Goal: Feedback & Contribution: Leave review/rating

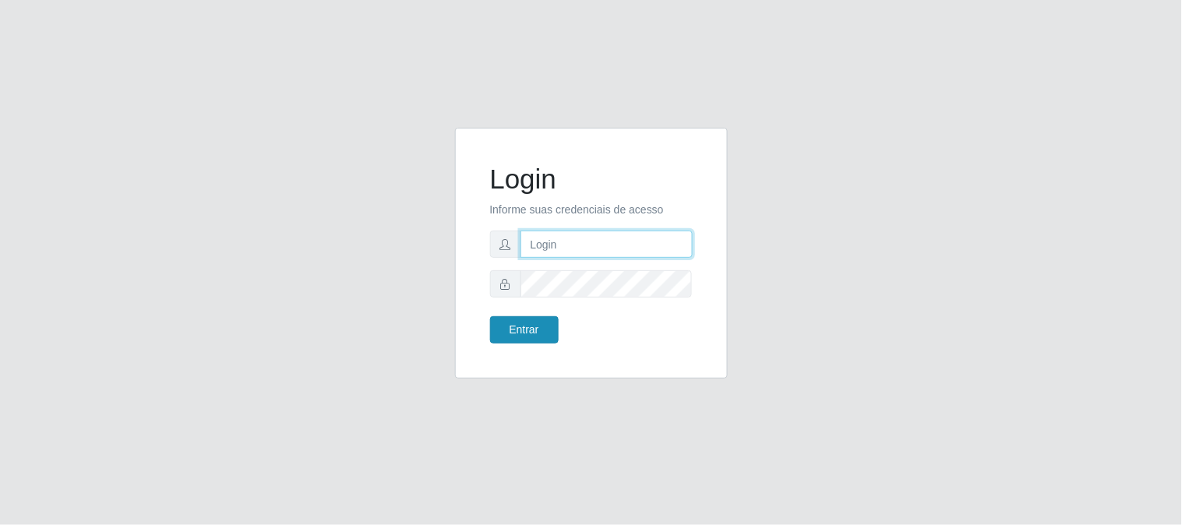
type input "elvis@casatudo"
click at [507, 333] on button "Entrar" at bounding box center [524, 329] width 69 height 27
click at [507, 332] on button "Entrar" at bounding box center [524, 329] width 69 height 27
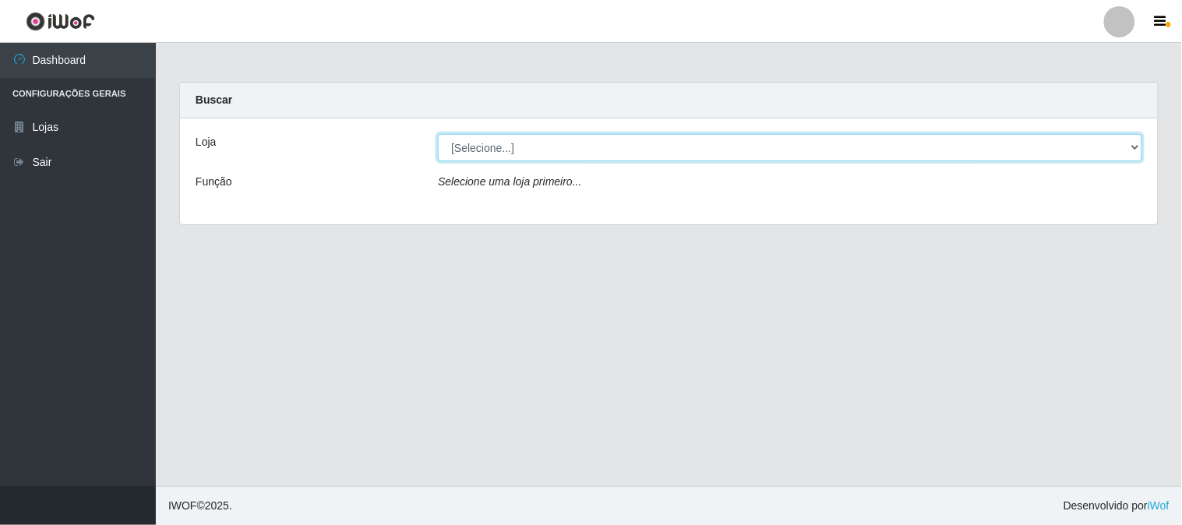
click at [579, 150] on select "[Selecione...] Casatudo BR" at bounding box center [790, 147] width 704 height 27
select select "197"
click at [438, 134] on select "[Selecione...] Casatudo BR" at bounding box center [790, 147] width 704 height 27
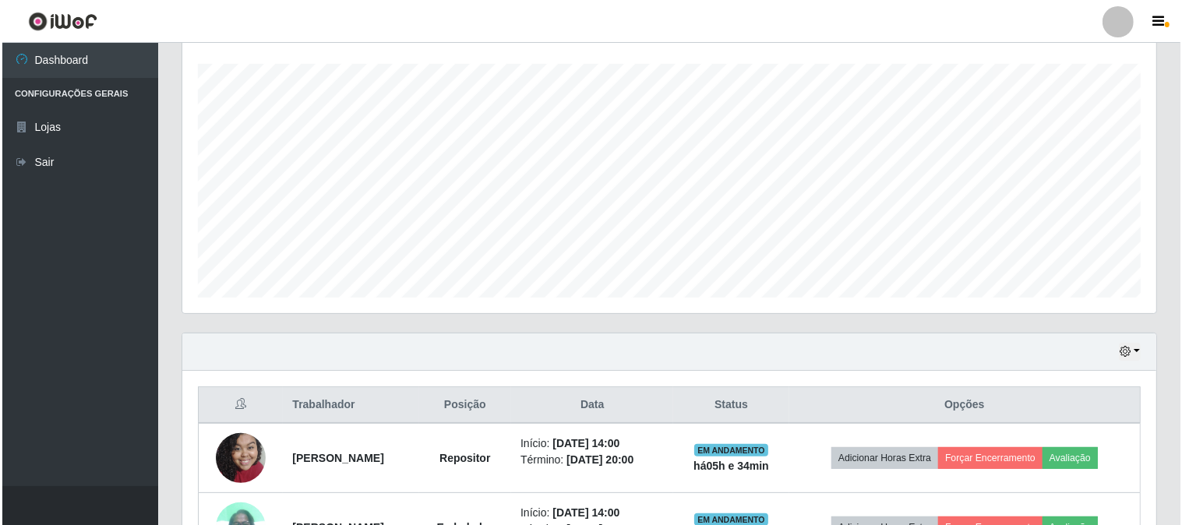
scroll to position [579, 0]
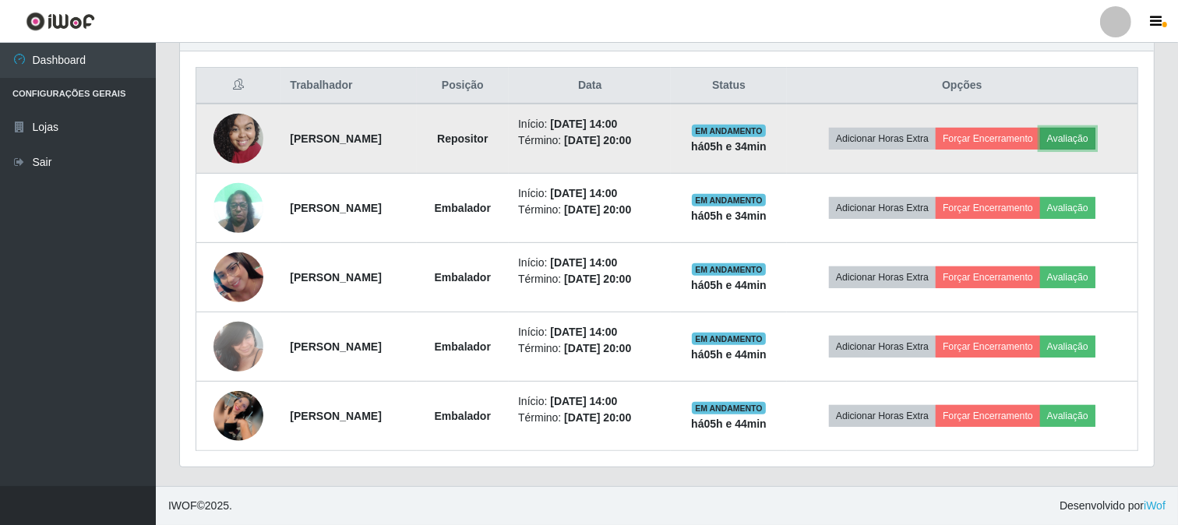
click at [1093, 136] on button "Avaliação" at bounding box center [1067, 139] width 55 height 22
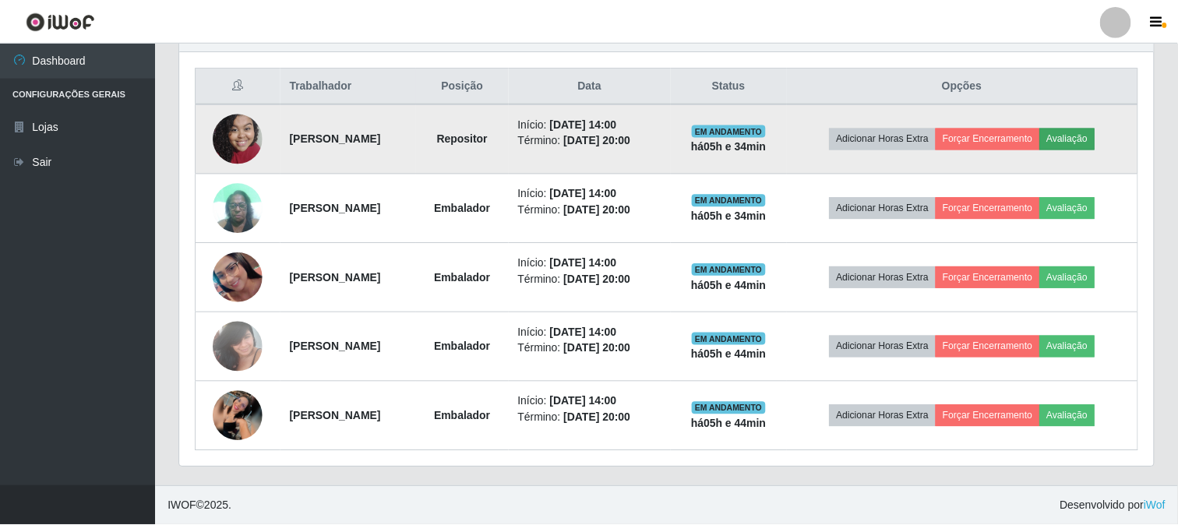
scroll to position [322, 963]
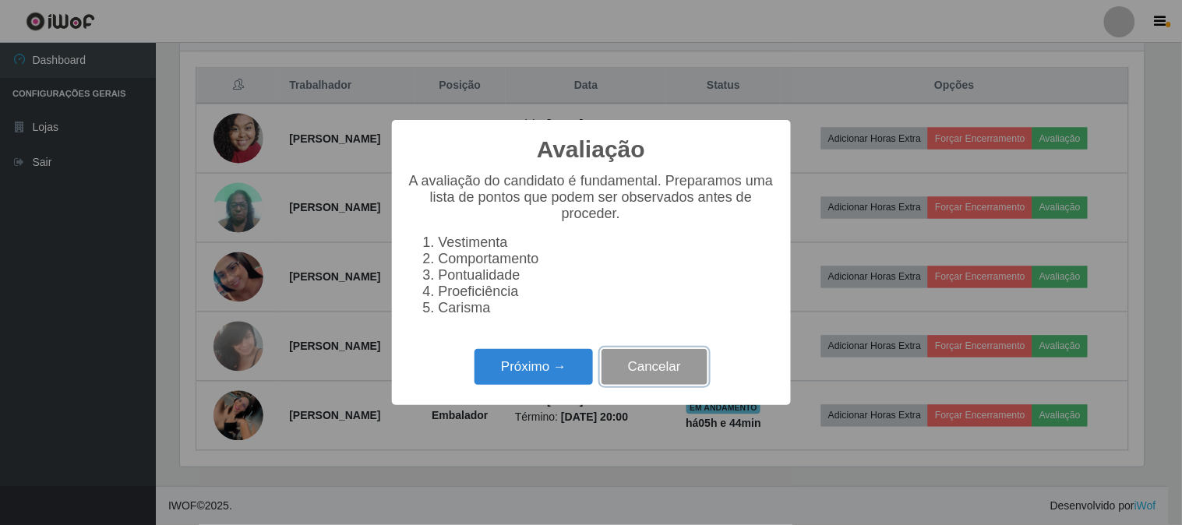
click at [650, 368] on button "Cancelar" at bounding box center [654, 367] width 106 height 37
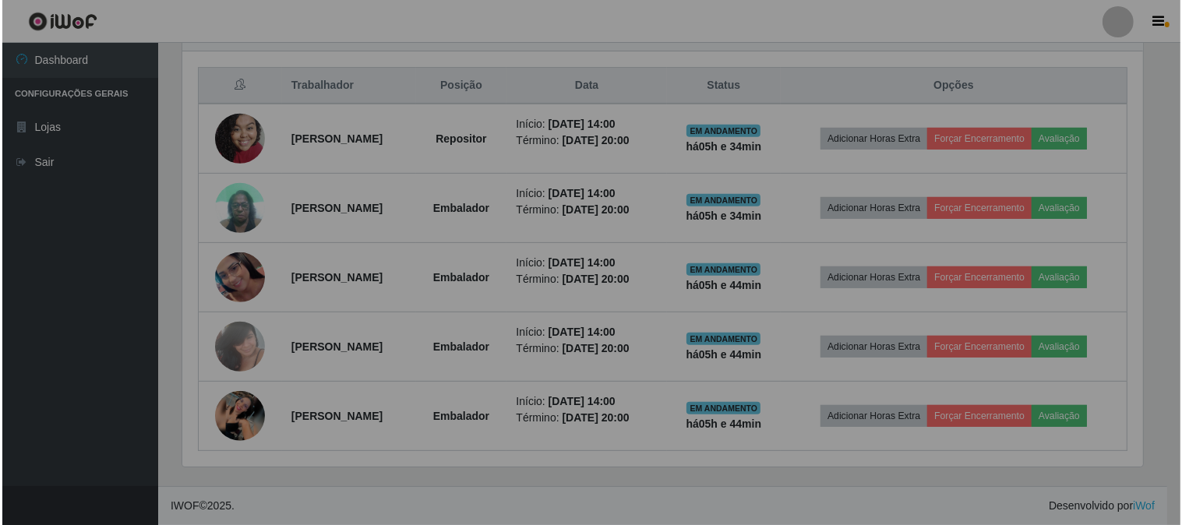
scroll to position [322, 974]
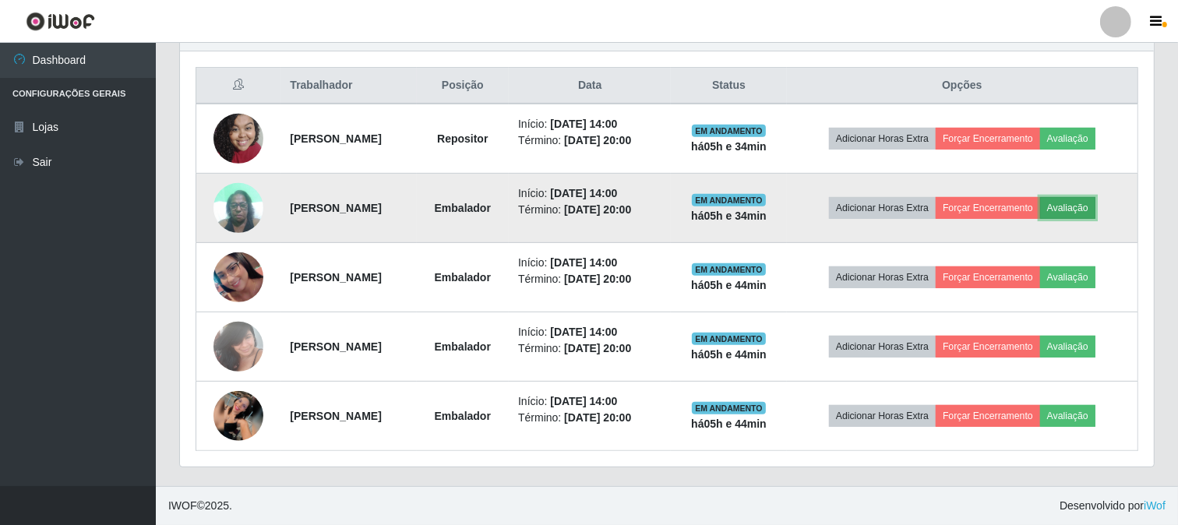
click at [1087, 211] on button "Avaliação" at bounding box center [1067, 208] width 55 height 22
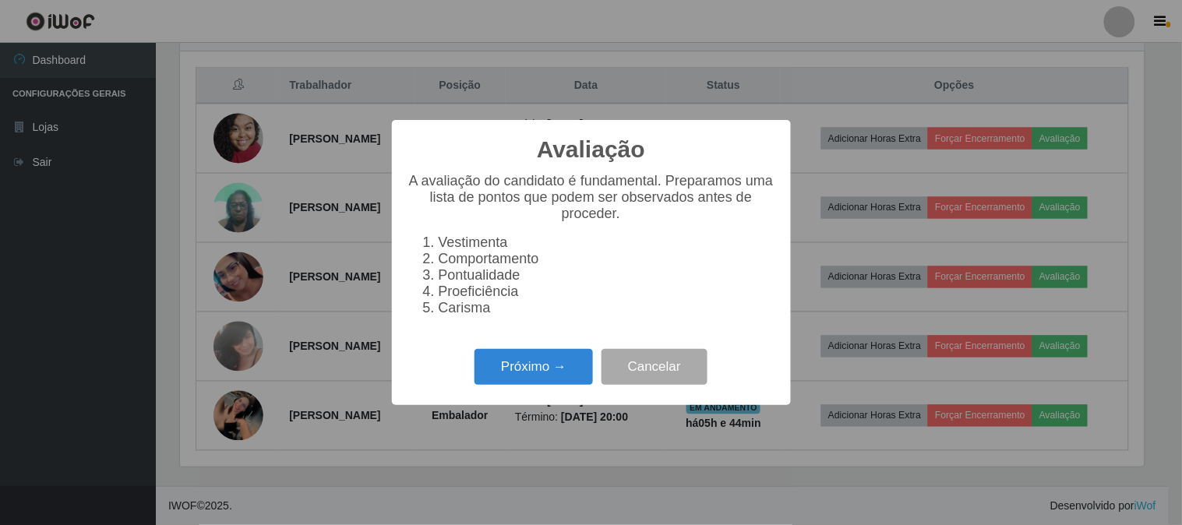
scroll to position [322, 963]
click at [554, 365] on button "Próximo →" at bounding box center [533, 367] width 118 height 37
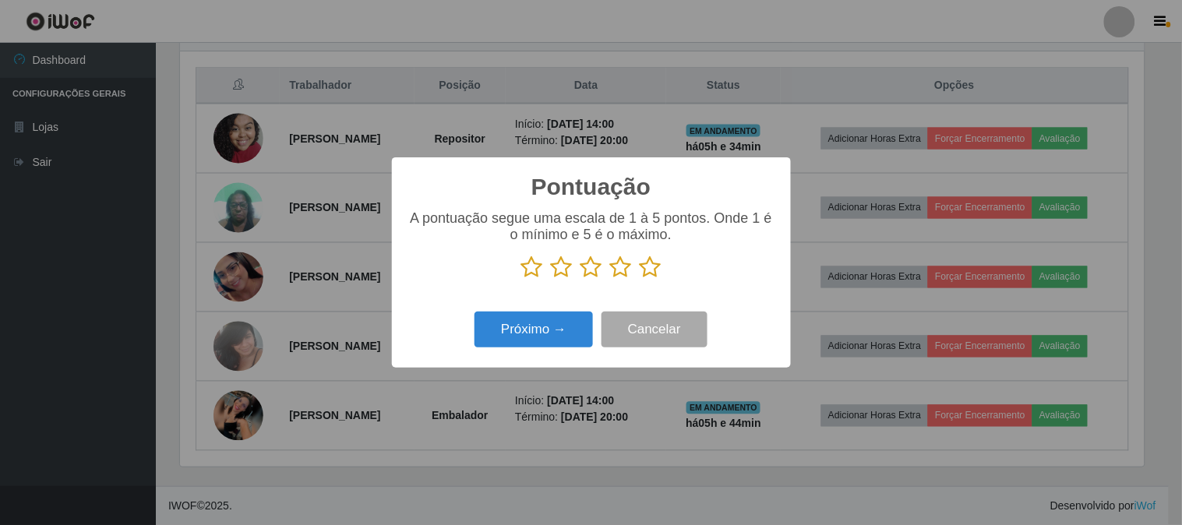
scroll to position [778542, 777901]
drag, startPoint x: 647, startPoint y: 268, endPoint x: 581, endPoint y: 300, distance: 73.5
click at [648, 268] on icon at bounding box center [650, 266] width 22 height 23
click at [639, 279] on input "radio" at bounding box center [639, 279] width 0 height 0
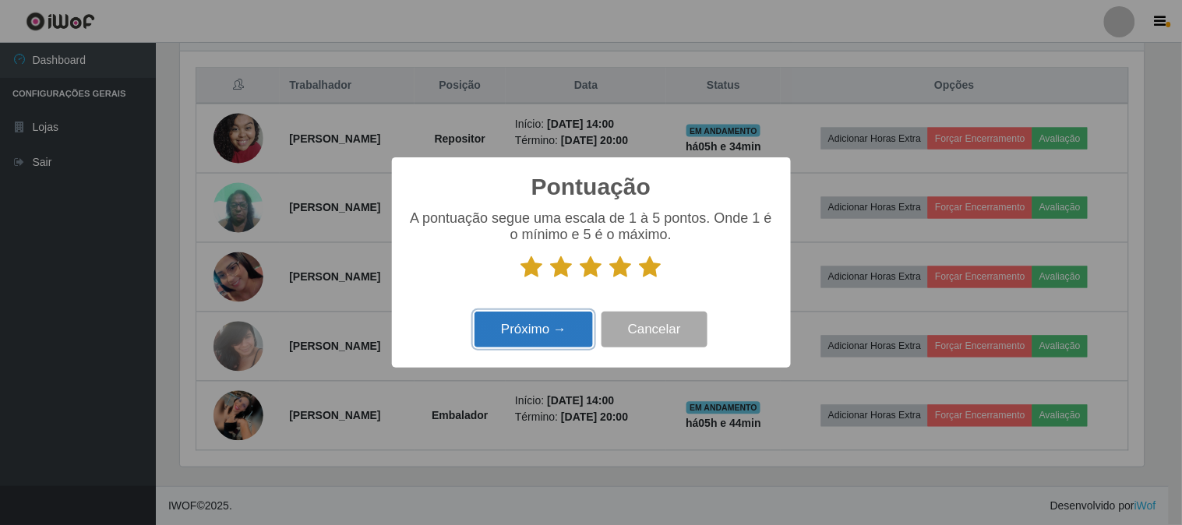
click at [489, 332] on button "Próximo →" at bounding box center [533, 330] width 118 height 37
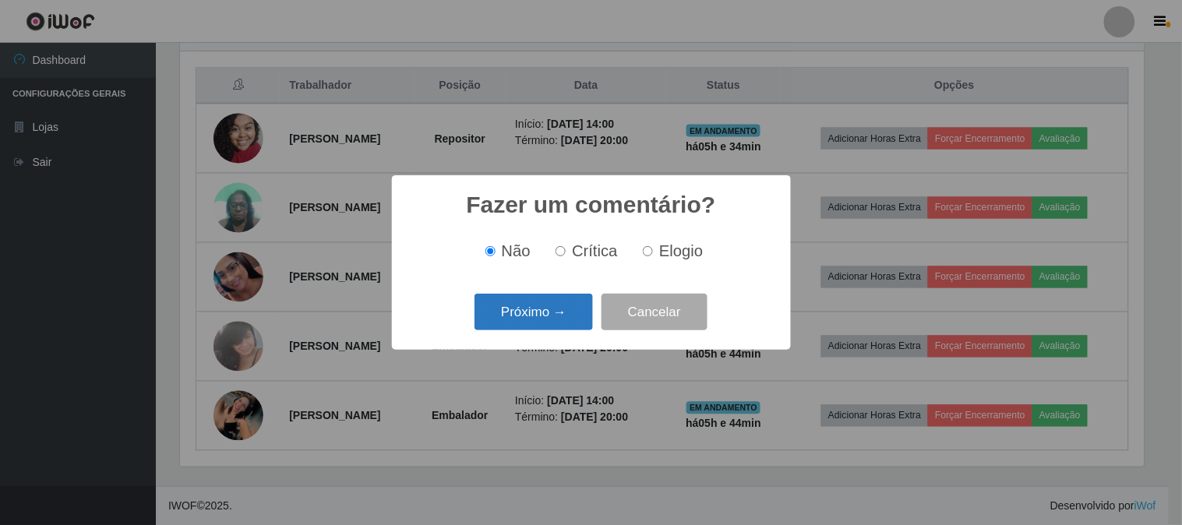
click at [546, 321] on button "Próximo →" at bounding box center [533, 312] width 118 height 37
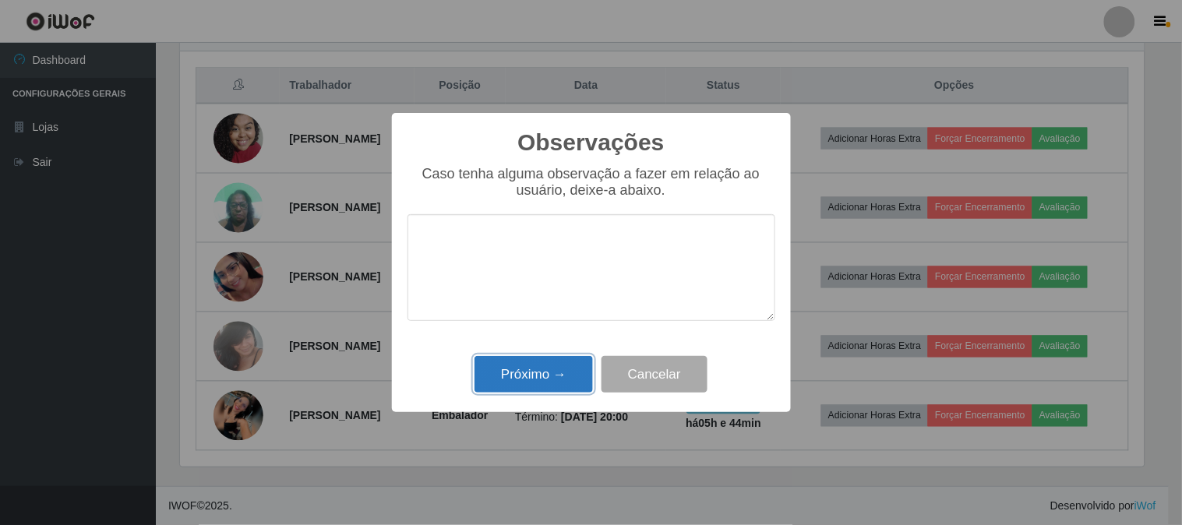
click at [546, 376] on button "Próximo →" at bounding box center [533, 374] width 118 height 37
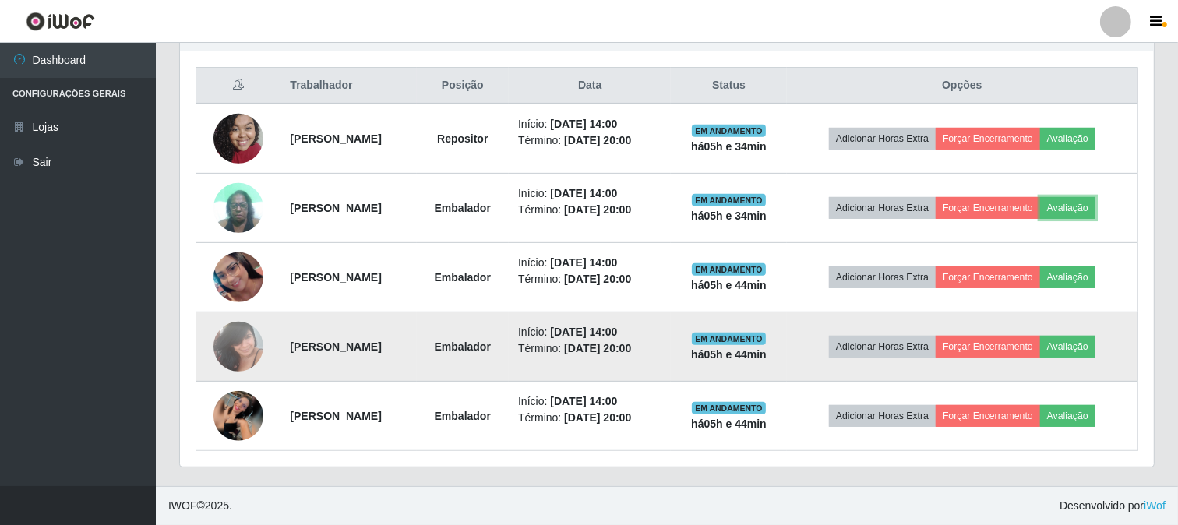
scroll to position [322, 974]
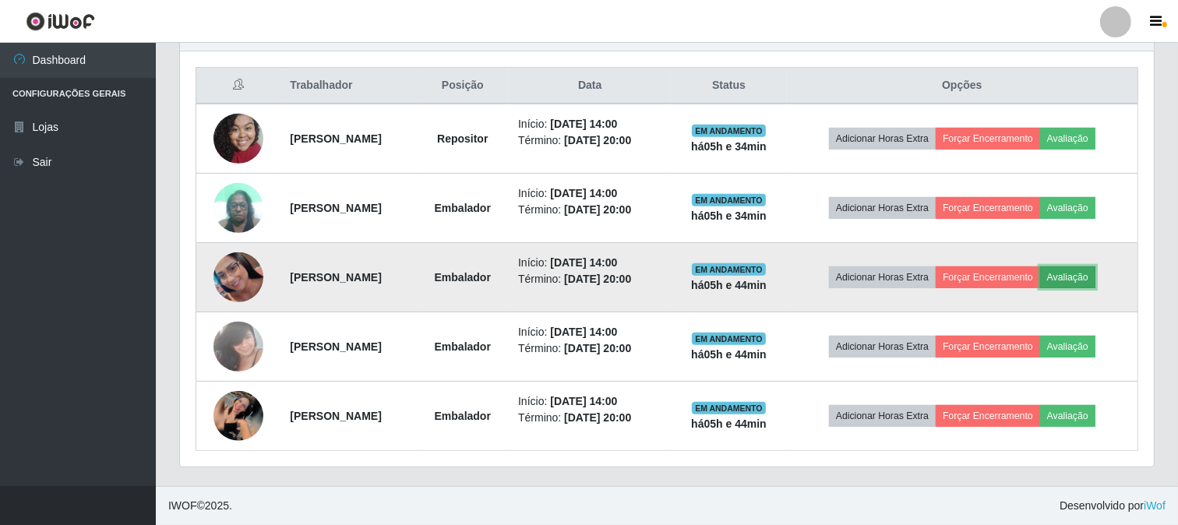
click at [1083, 275] on button "Avaliação" at bounding box center [1067, 277] width 55 height 22
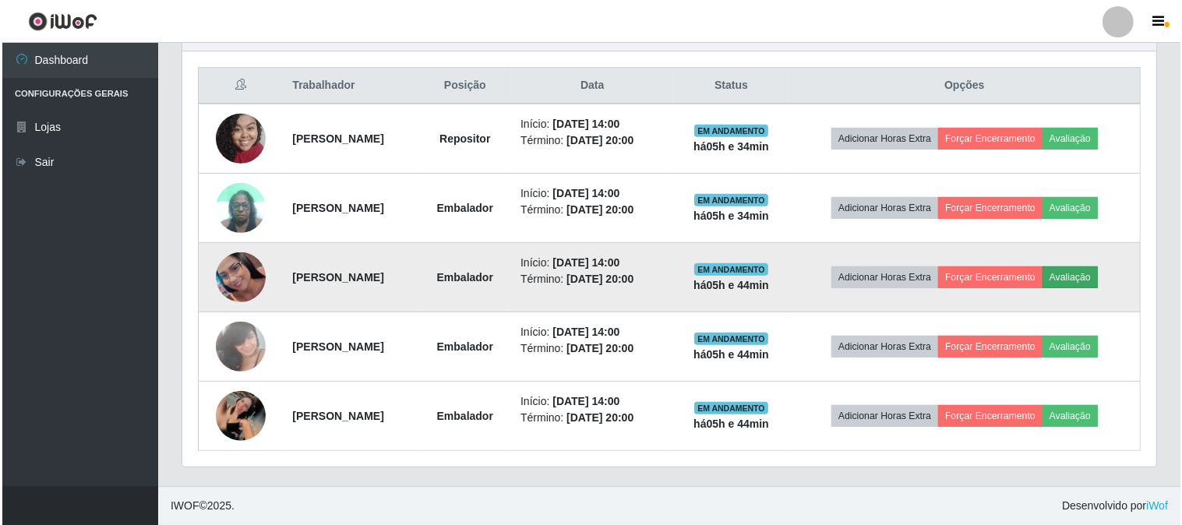
scroll to position [322, 963]
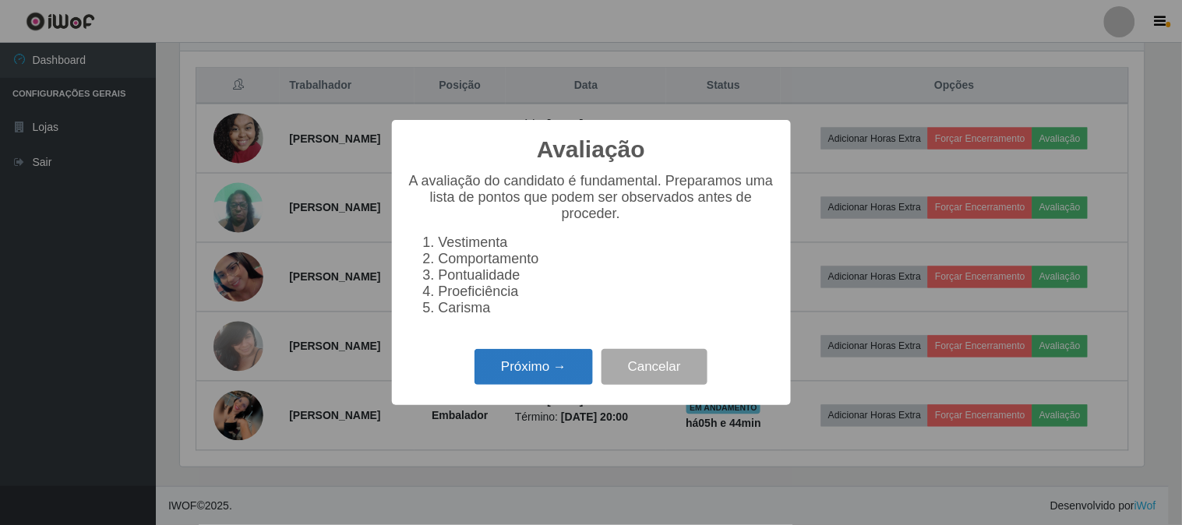
click at [527, 360] on button "Próximo →" at bounding box center [533, 367] width 118 height 37
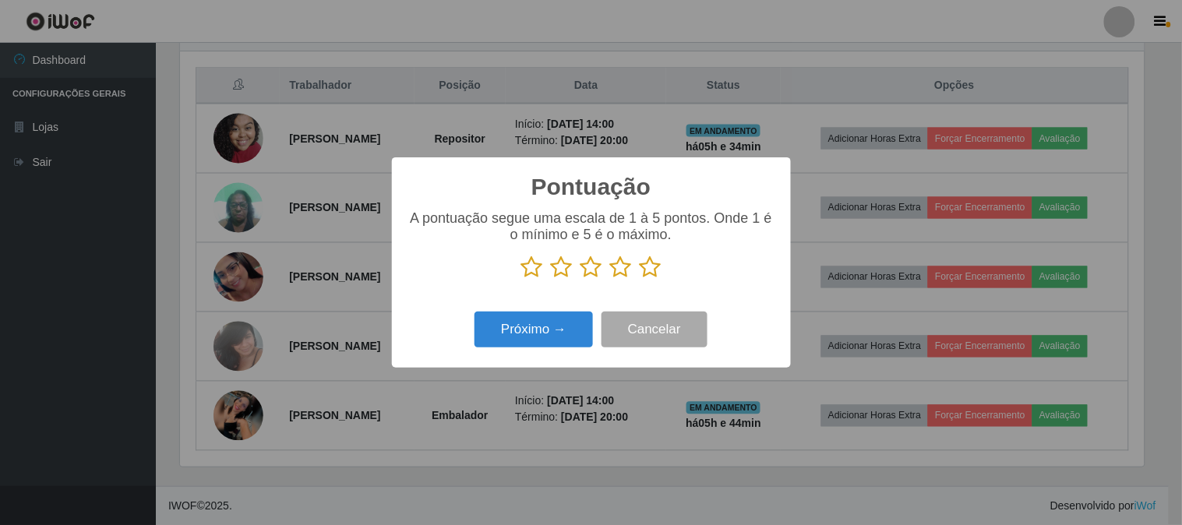
scroll to position [778542, 777901]
click at [651, 275] on icon at bounding box center [650, 266] width 22 height 23
click at [639, 279] on input "radio" at bounding box center [639, 279] width 0 height 0
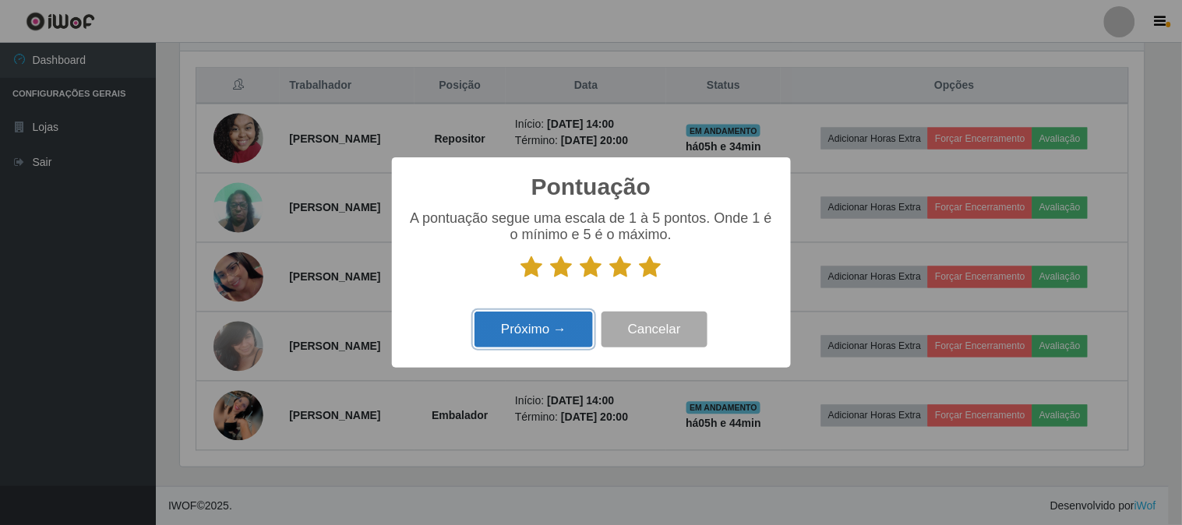
click at [551, 331] on button "Próximo →" at bounding box center [533, 330] width 118 height 37
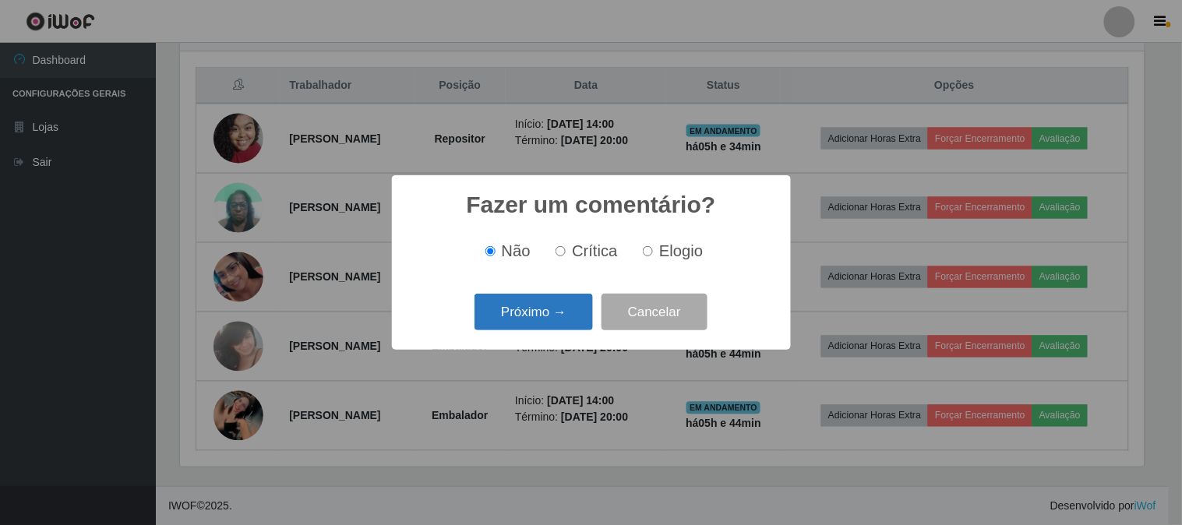
click at [562, 322] on button "Próximo →" at bounding box center [533, 312] width 118 height 37
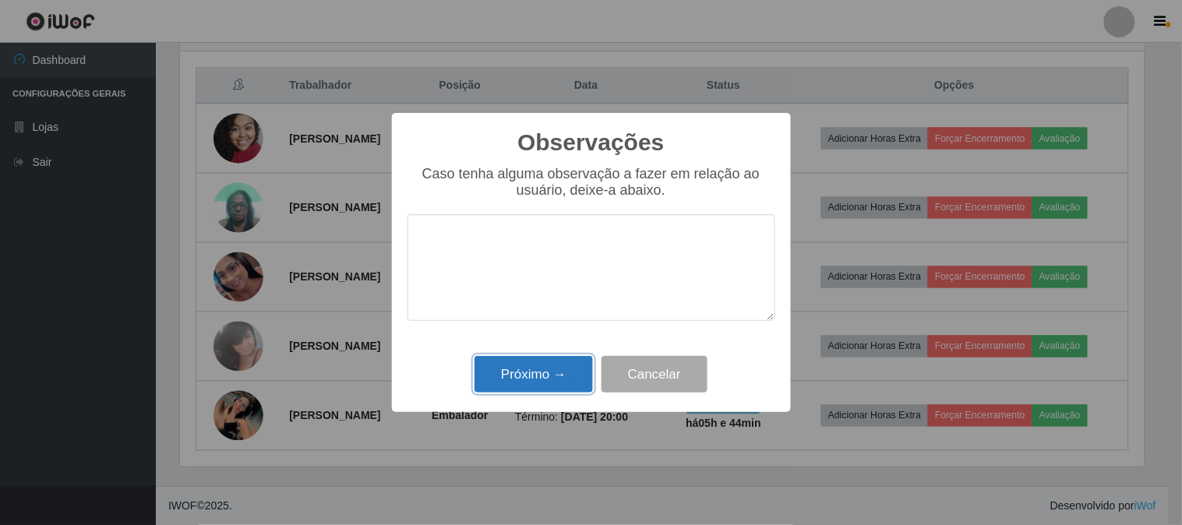
click at [539, 372] on button "Próximo →" at bounding box center [533, 374] width 118 height 37
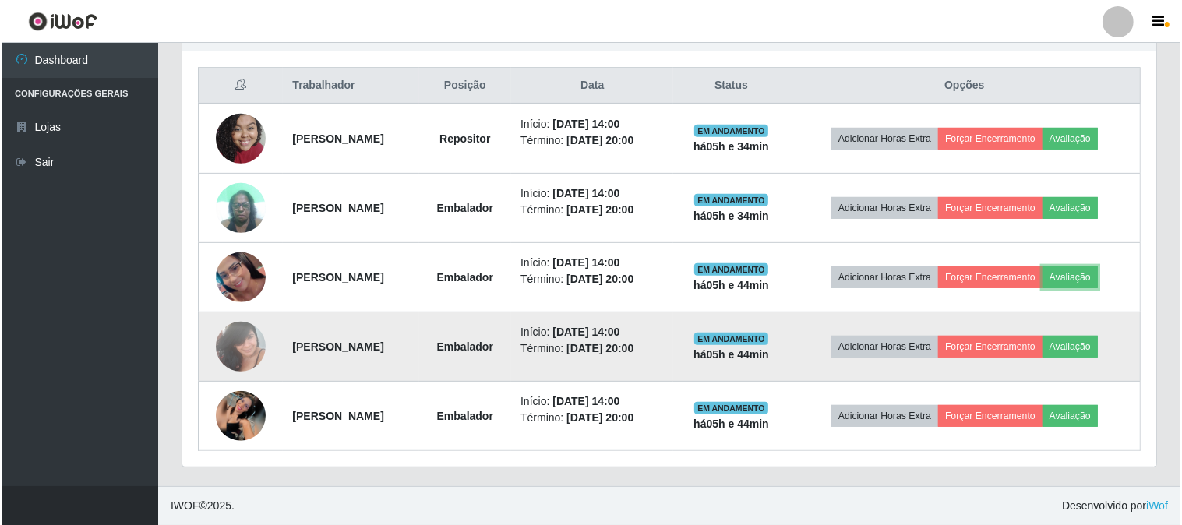
scroll to position [322, 974]
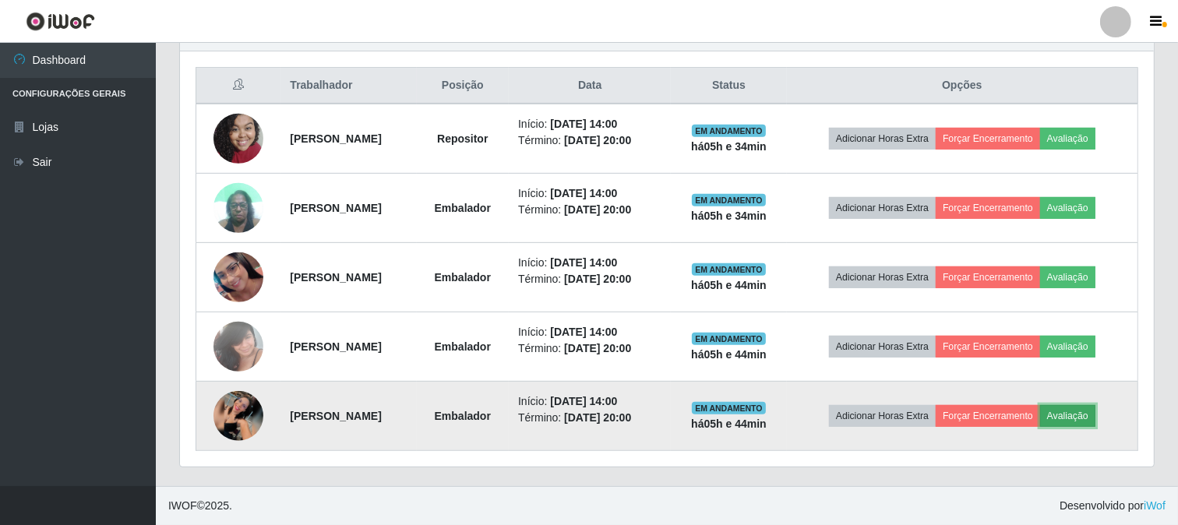
click at [1083, 419] on button "Avaliação" at bounding box center [1067, 416] width 55 height 22
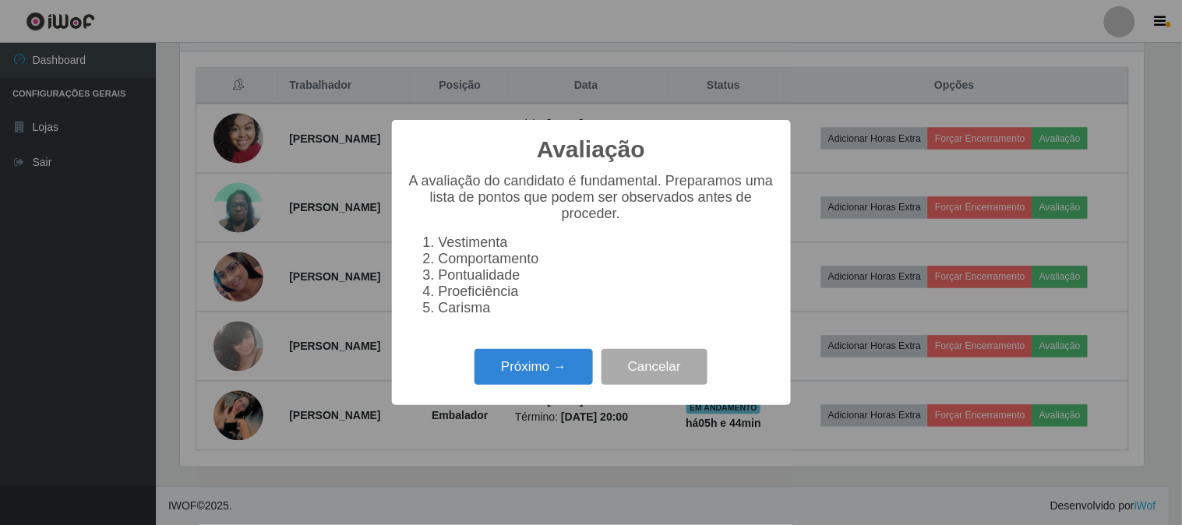
scroll to position [322, 963]
click at [545, 367] on button "Próximo →" at bounding box center [533, 367] width 118 height 37
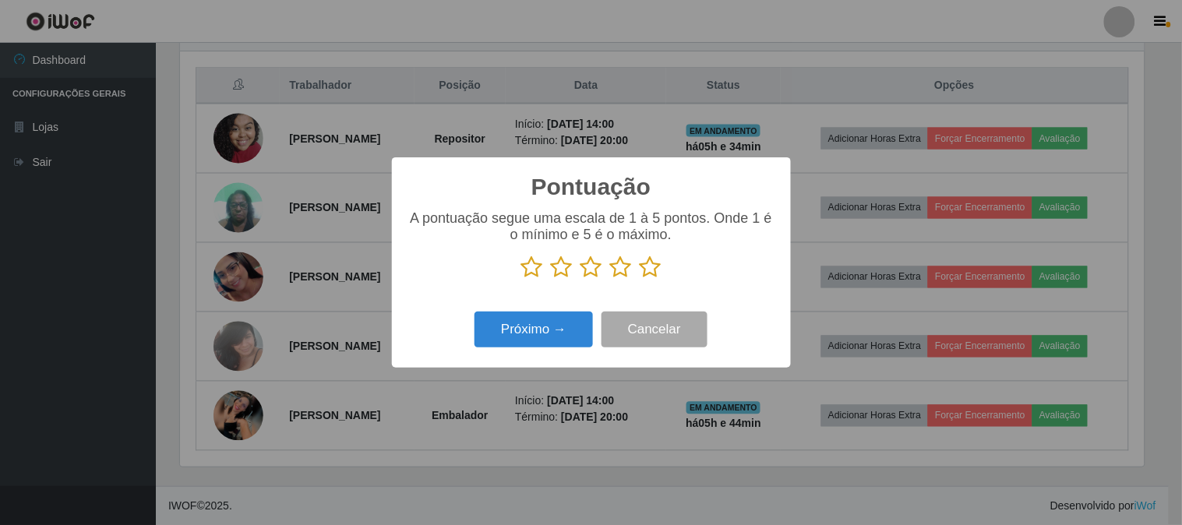
click at [648, 273] on icon at bounding box center [650, 266] width 22 height 23
click at [639, 279] on input "radio" at bounding box center [639, 279] width 0 height 0
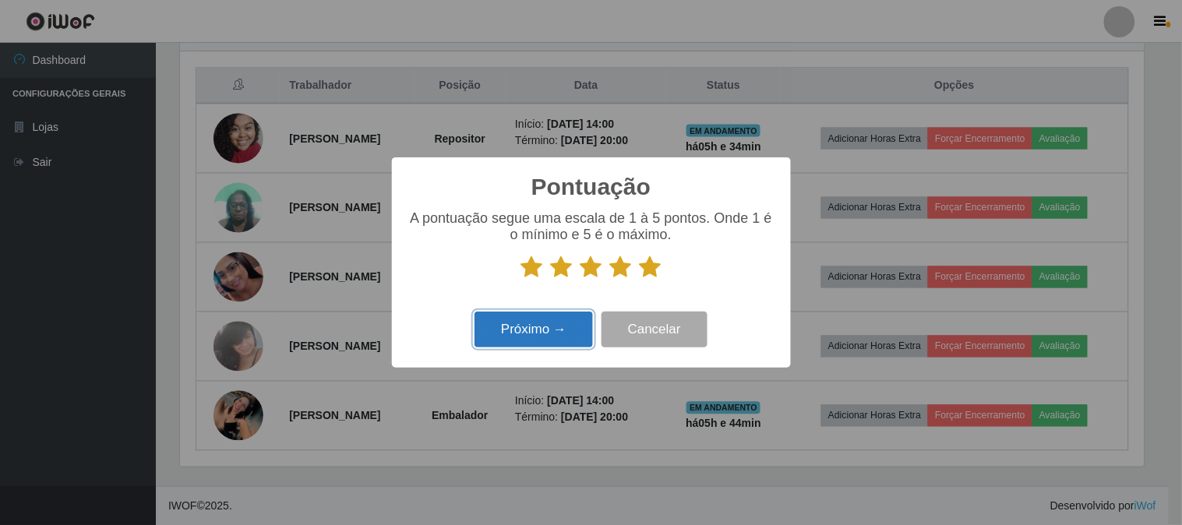
click at [500, 322] on button "Próximo →" at bounding box center [533, 330] width 118 height 37
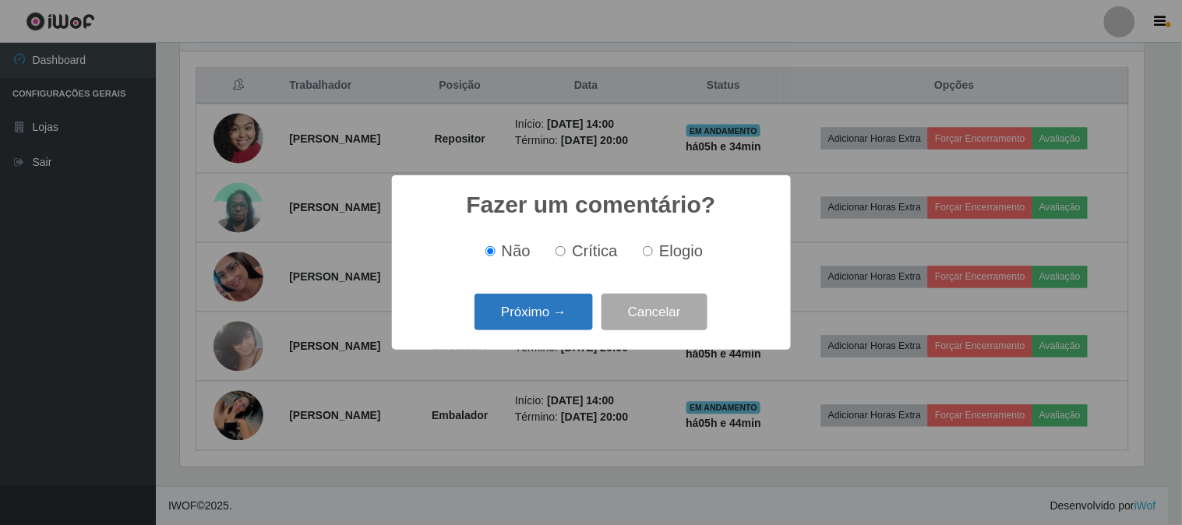
click at [549, 312] on button "Próximo →" at bounding box center [533, 312] width 118 height 37
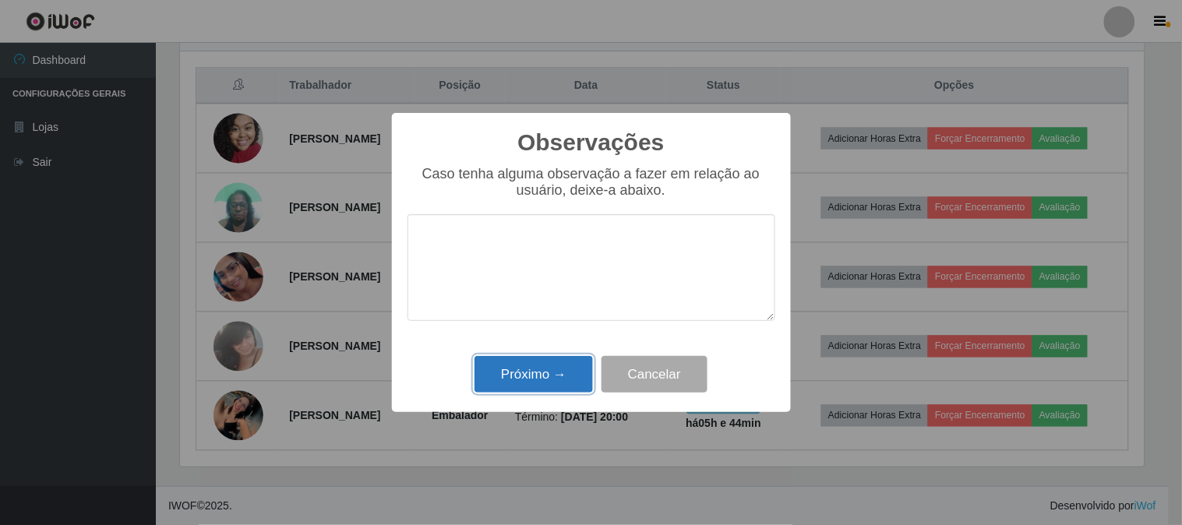
click at [551, 363] on button "Próximo →" at bounding box center [533, 374] width 118 height 37
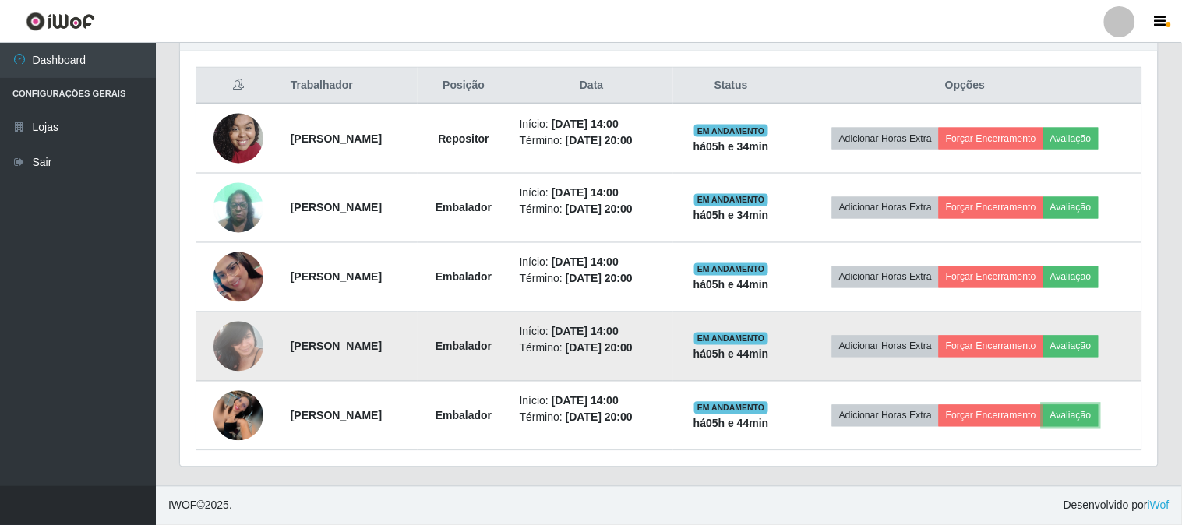
scroll to position [322, 974]
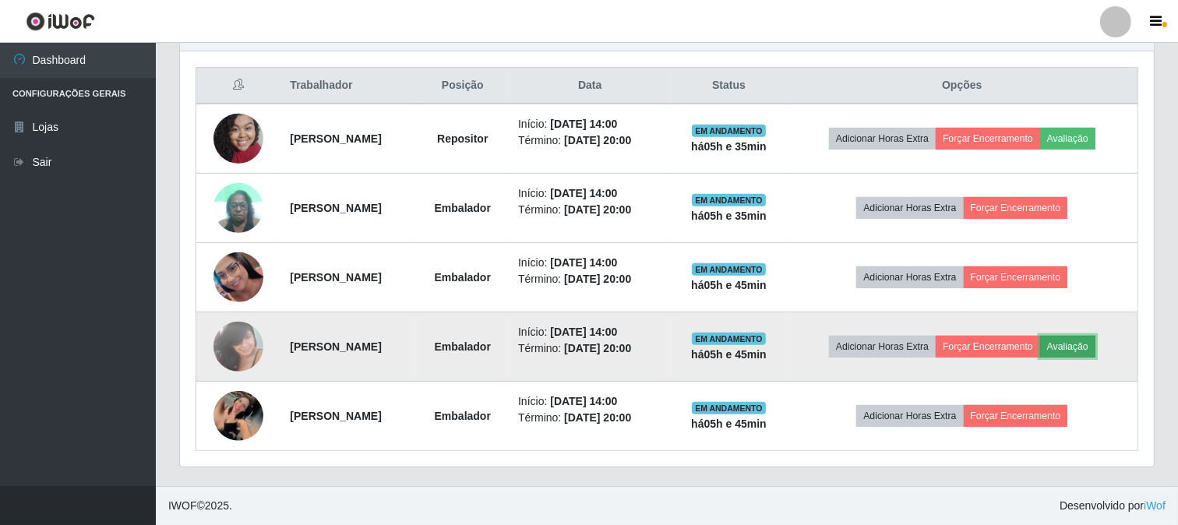
click at [1081, 354] on button "Avaliação" at bounding box center [1067, 347] width 55 height 22
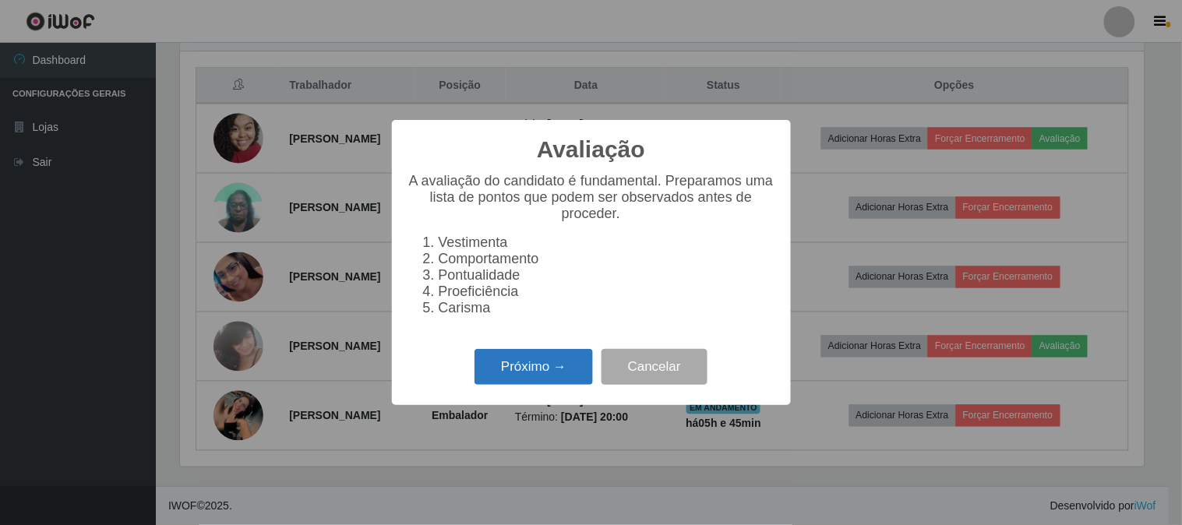
click at [562, 375] on button "Próximo →" at bounding box center [533, 367] width 118 height 37
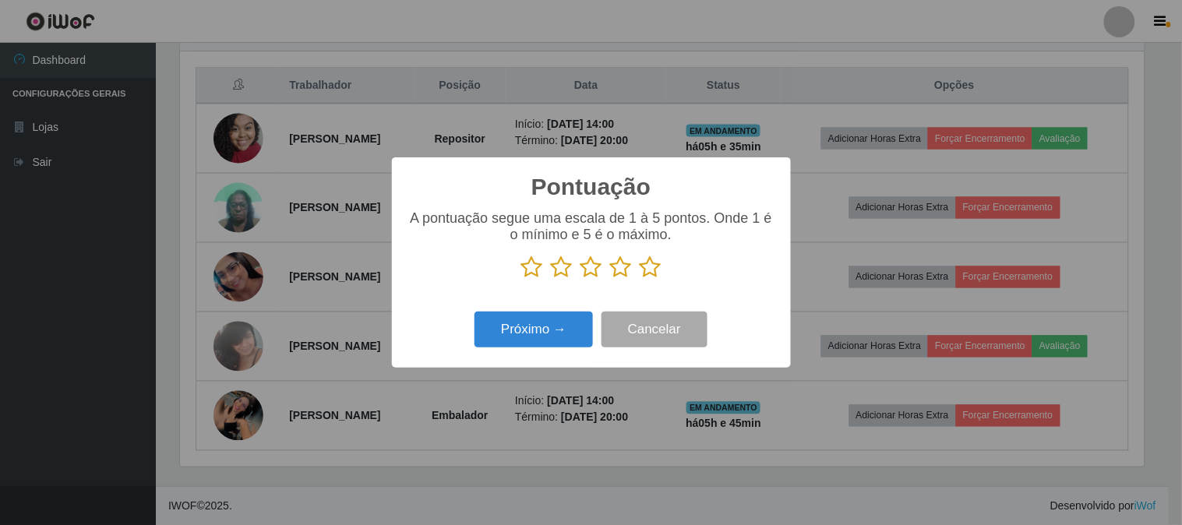
scroll to position [778542, 777901]
drag, startPoint x: 655, startPoint y: 266, endPoint x: 603, endPoint y: 286, distance: 55.7
click at [655, 267] on icon at bounding box center [650, 266] width 22 height 23
click at [639, 279] on input "radio" at bounding box center [639, 279] width 0 height 0
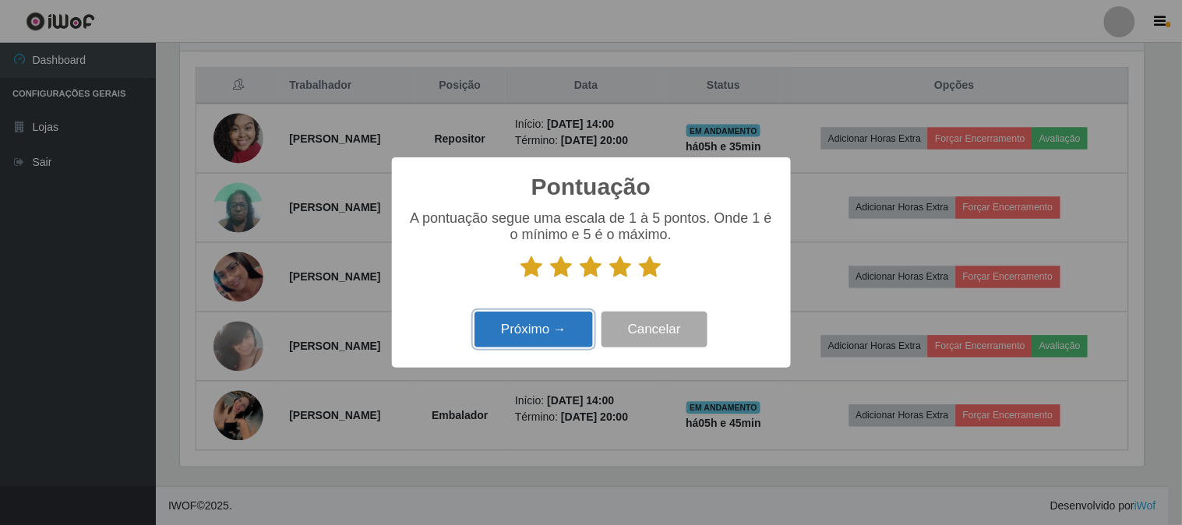
click at [525, 333] on button "Próximo →" at bounding box center [533, 330] width 118 height 37
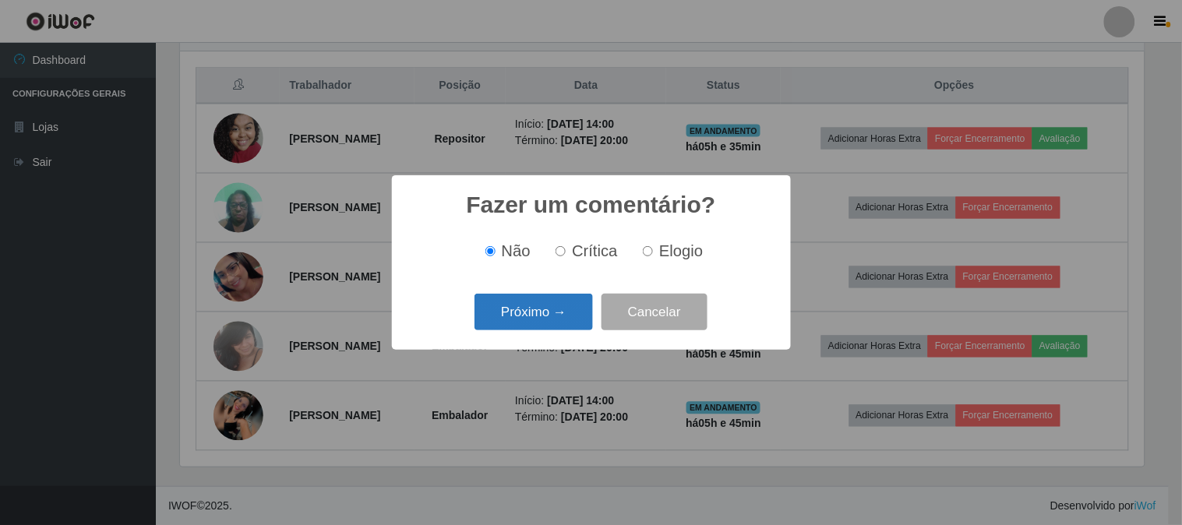
click at [544, 322] on button "Próximo →" at bounding box center [533, 312] width 118 height 37
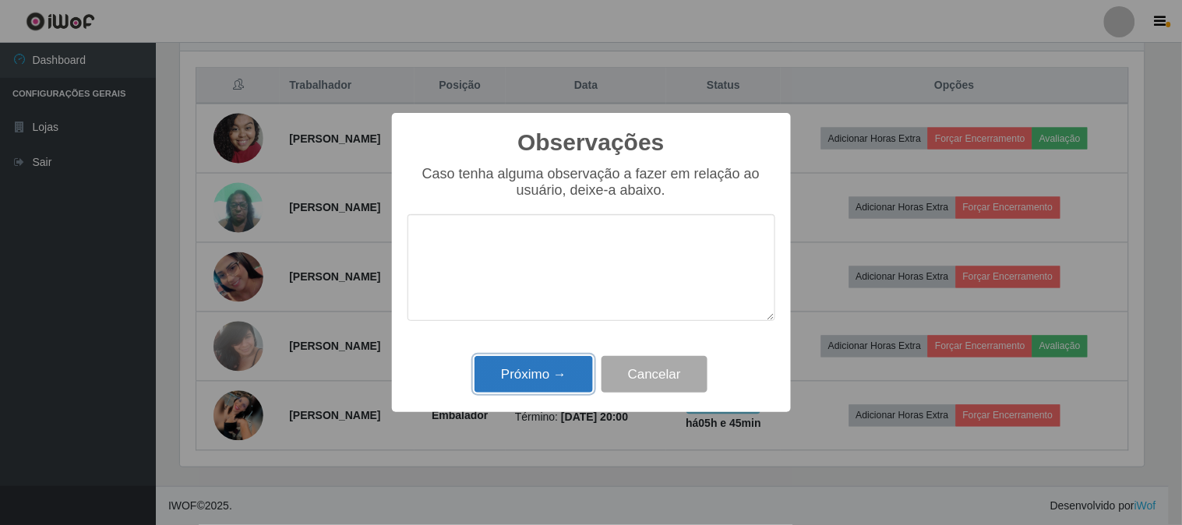
click at [542, 368] on button "Próximo →" at bounding box center [533, 374] width 118 height 37
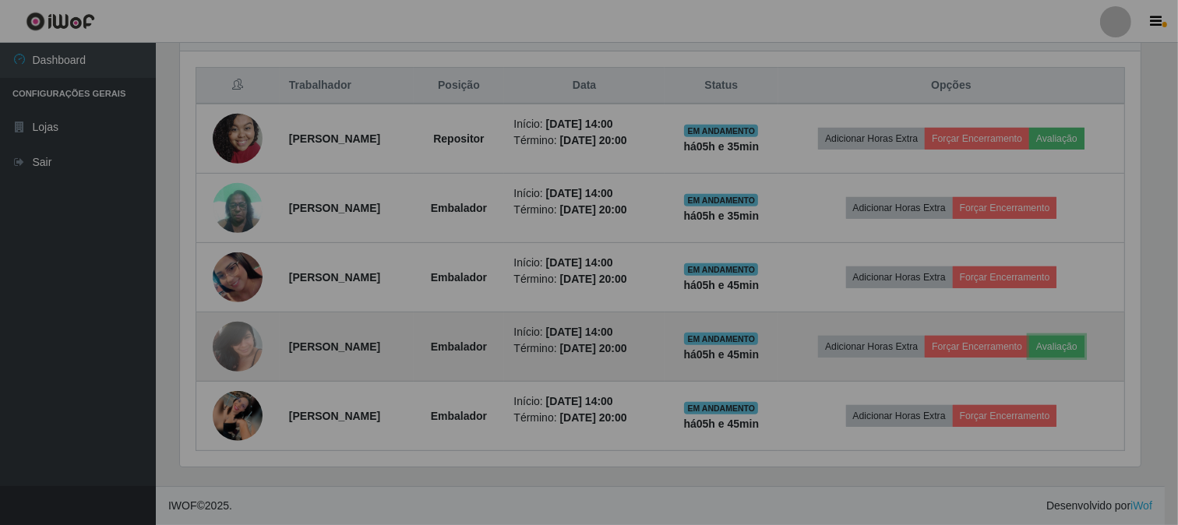
scroll to position [322, 974]
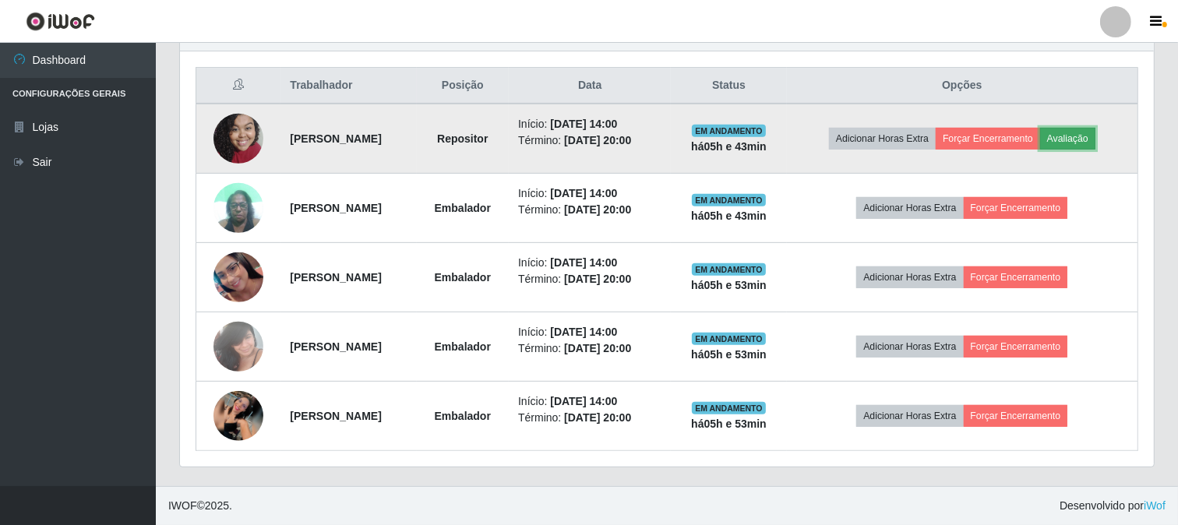
click at [1095, 139] on button "Avaliação" at bounding box center [1067, 139] width 55 height 22
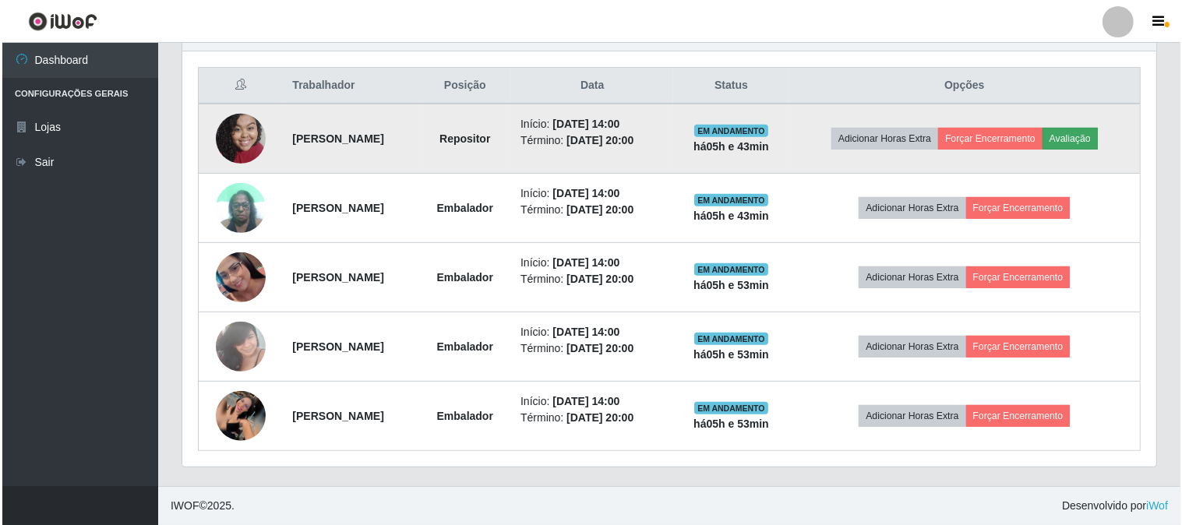
scroll to position [322, 963]
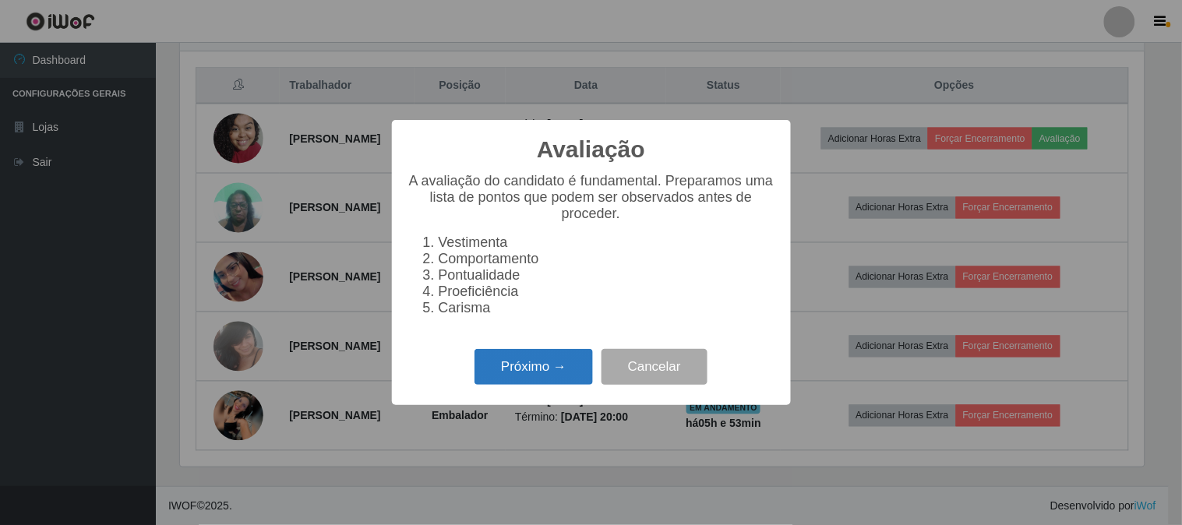
click at [514, 386] on button "Próximo →" at bounding box center [533, 367] width 118 height 37
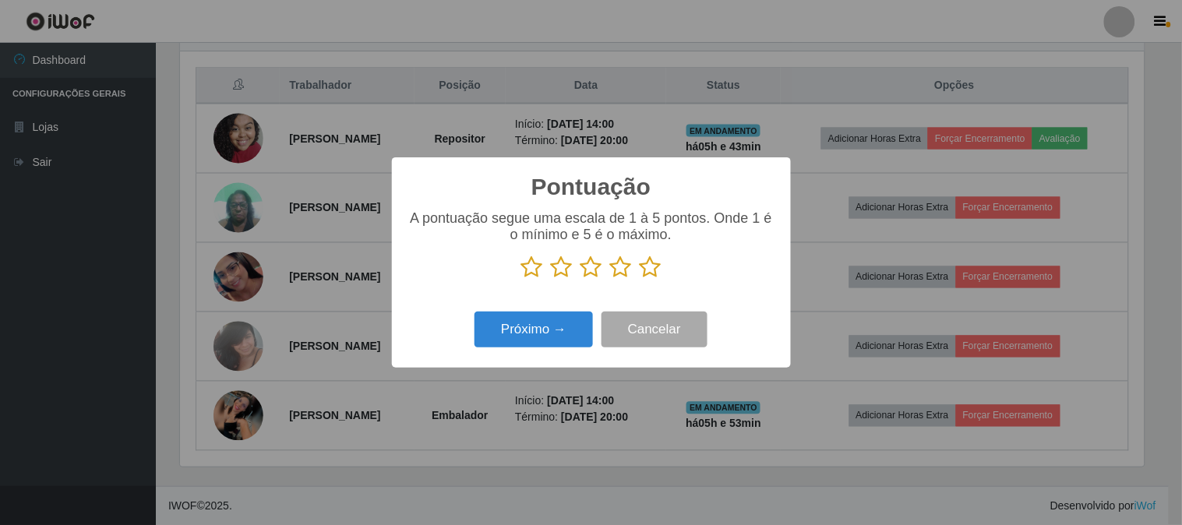
scroll to position [778542, 777901]
click at [650, 270] on icon at bounding box center [650, 266] width 22 height 23
click at [639, 279] on input "radio" at bounding box center [639, 279] width 0 height 0
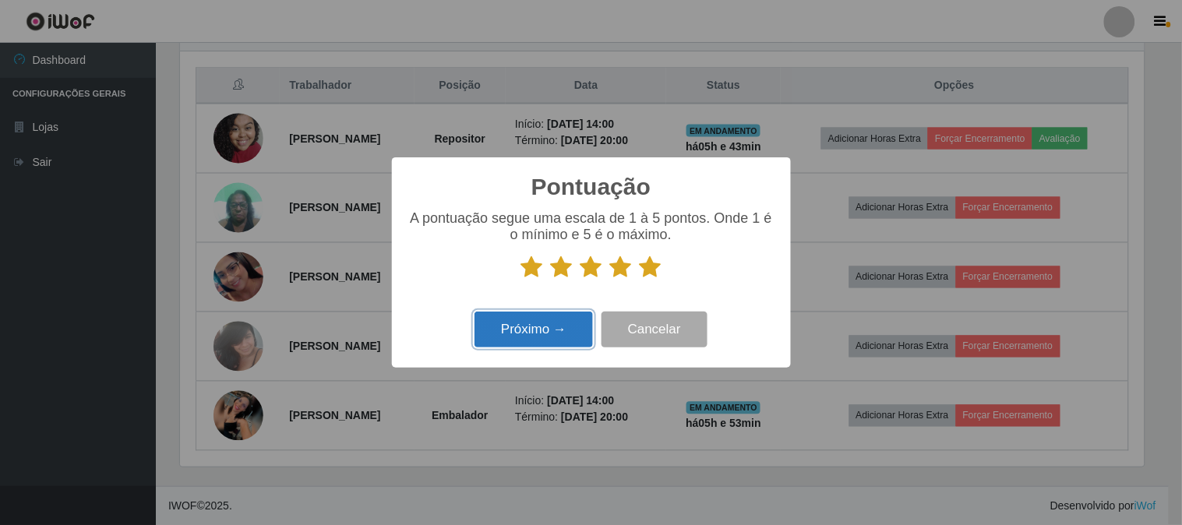
click at [509, 322] on button "Próximo →" at bounding box center [533, 330] width 118 height 37
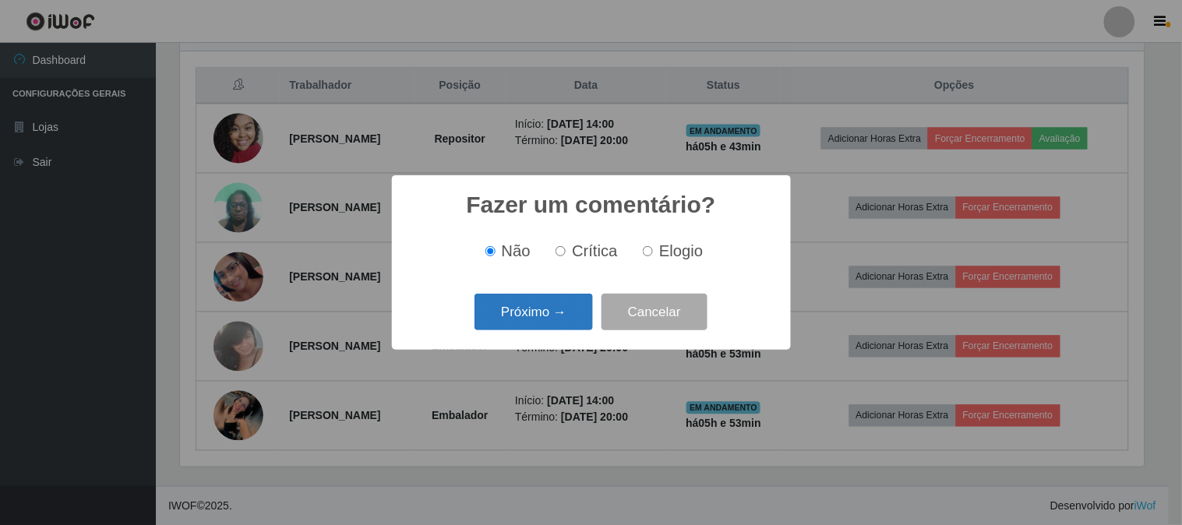
click at [536, 301] on button "Próximo →" at bounding box center [533, 312] width 118 height 37
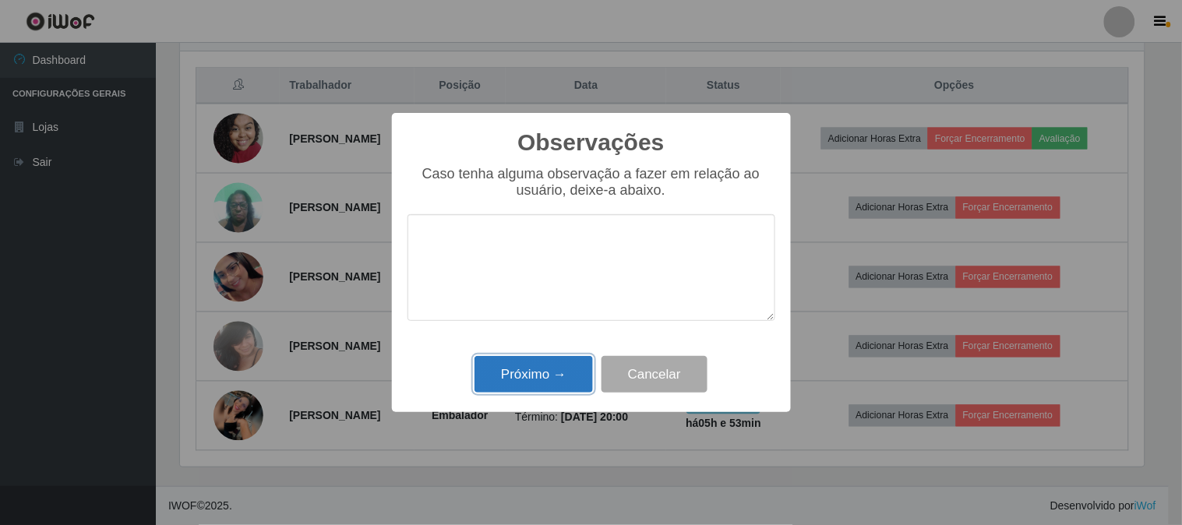
click at [565, 369] on button "Próximo →" at bounding box center [533, 374] width 118 height 37
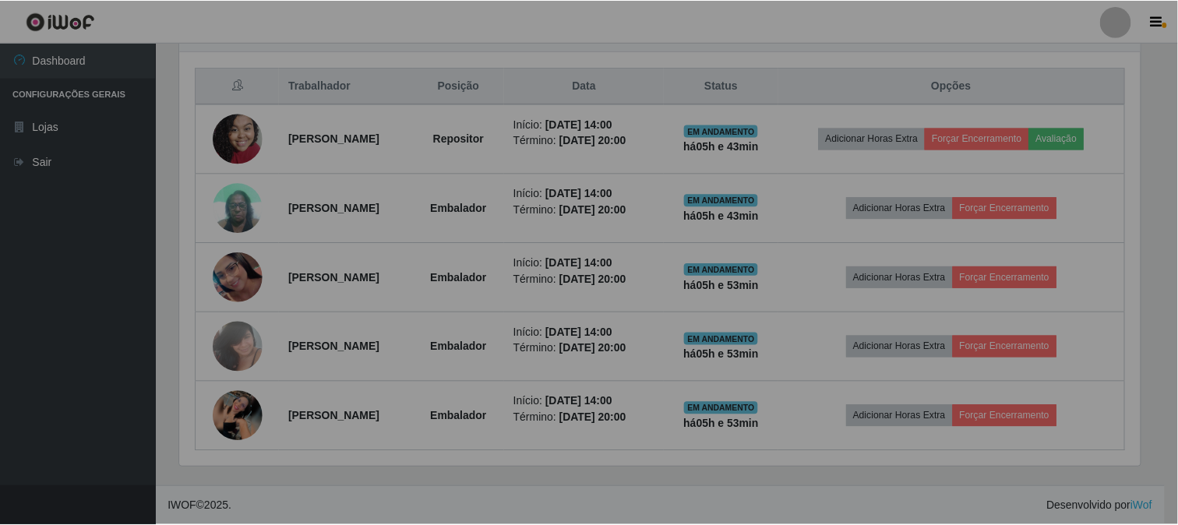
scroll to position [322, 974]
